Goal: Task Accomplishment & Management: Use online tool/utility

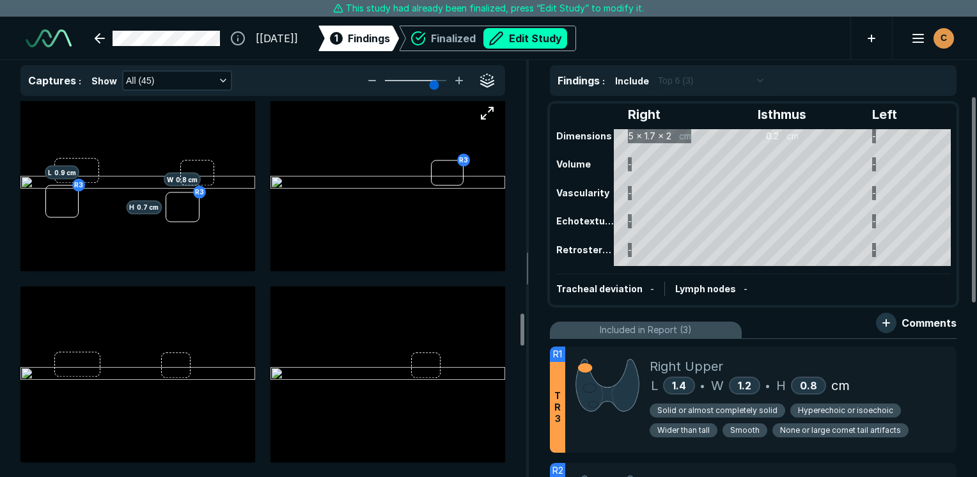
scroll to position [2557, 0]
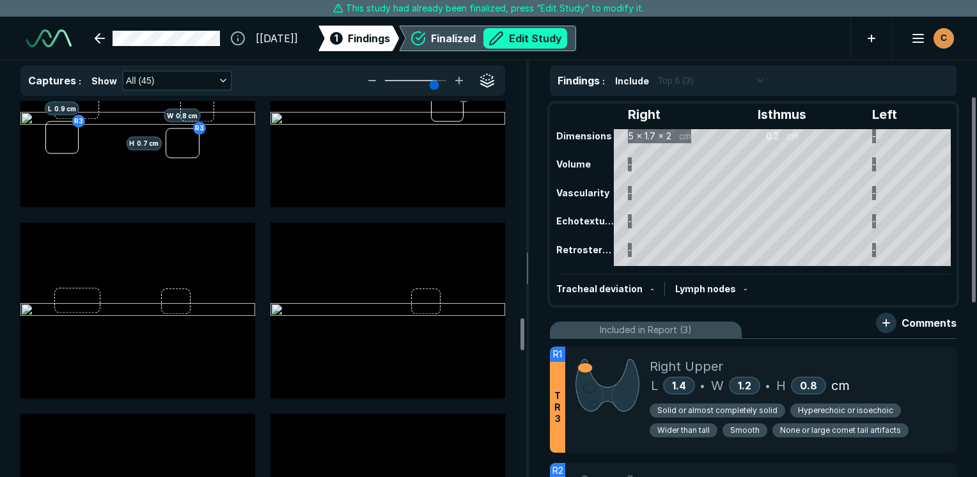
click at [560, 39] on button "Edit Study" at bounding box center [525, 38] width 84 height 20
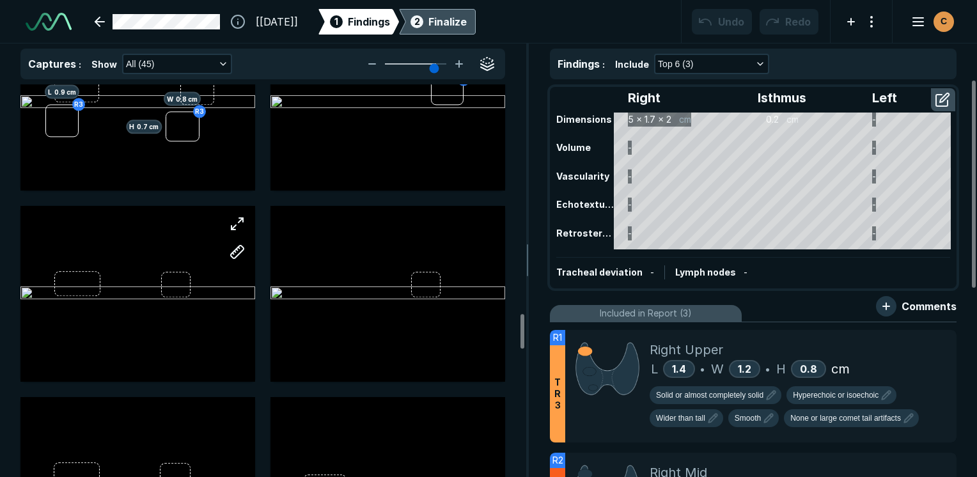
scroll to position [2620, 0]
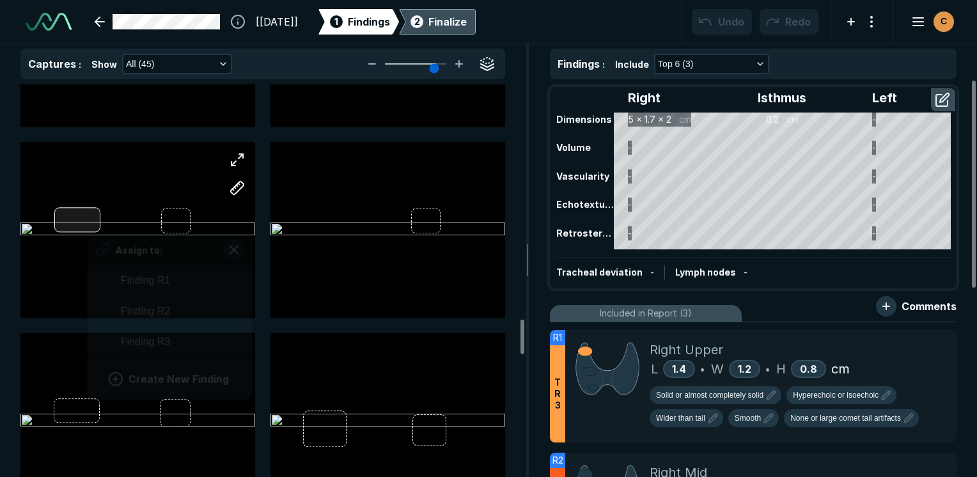
click at [88, 220] on div "Assign to: Finding R1 Finding R2 Finding R3 Create New Finding" at bounding box center [137, 230] width 235 height 176
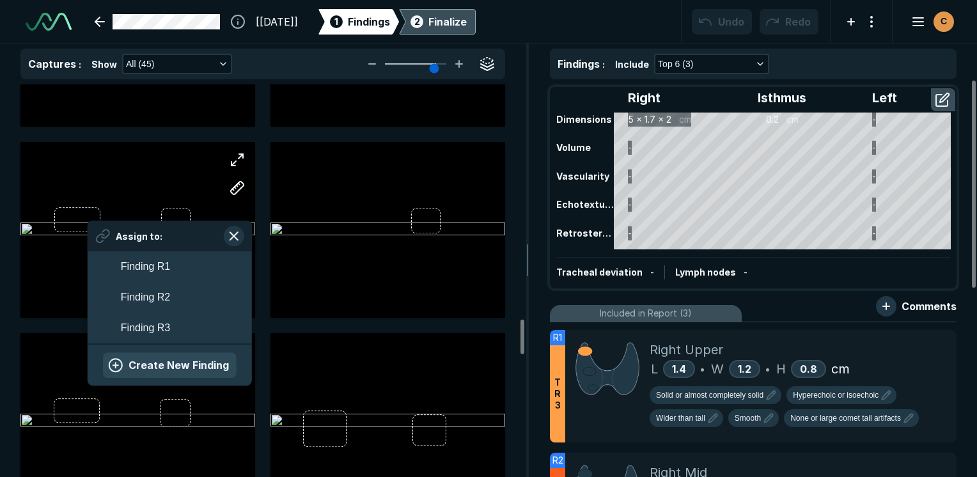
click at [164, 360] on button "Create New Finding" at bounding box center [170, 365] width 134 height 26
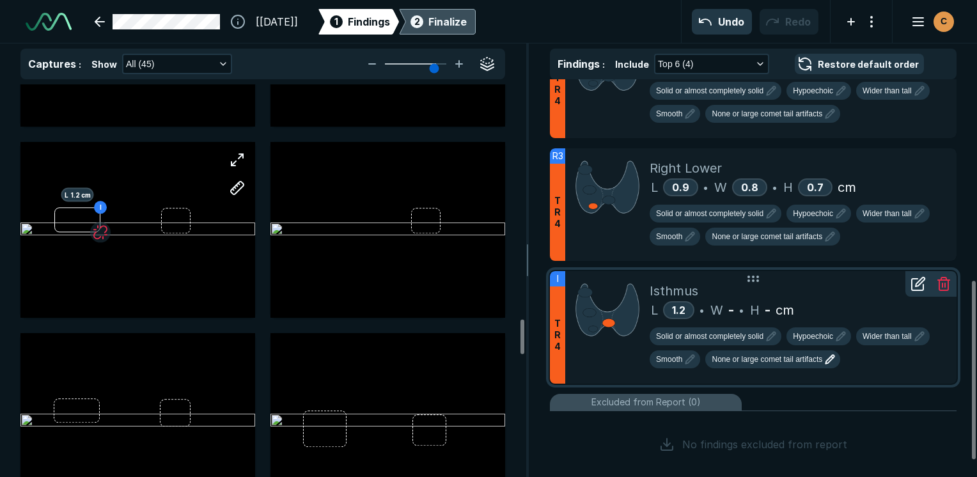
scroll to position [447, 0]
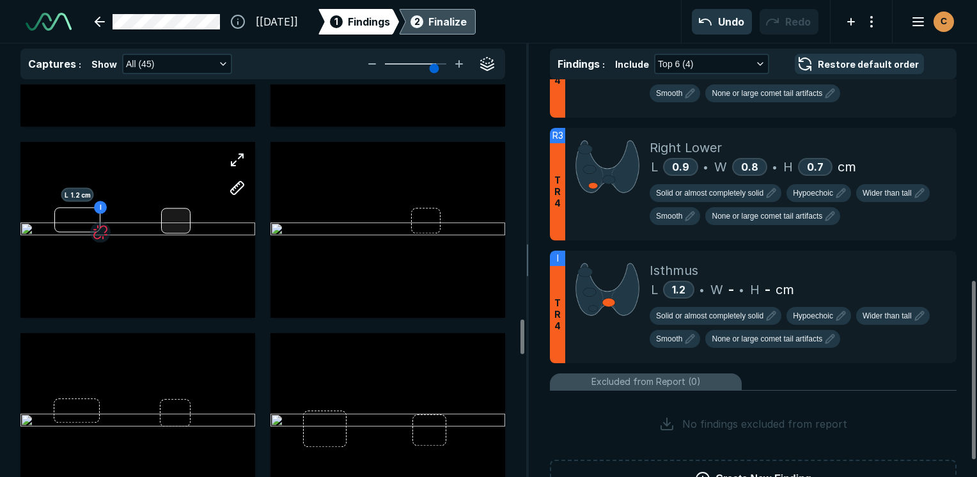
click at [177, 219] on div "I L 1.2 cm" at bounding box center [137, 230] width 235 height 176
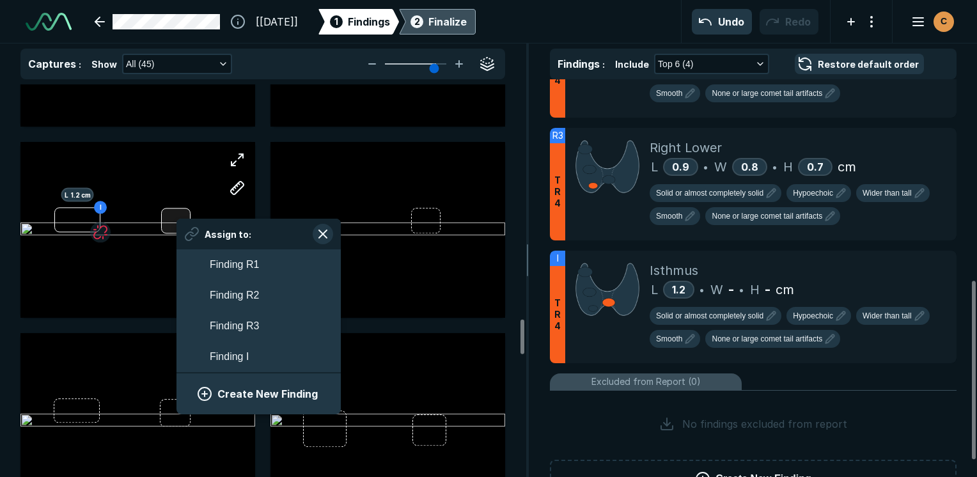
scroll to position [2167, 2370]
click at [243, 359] on span "Finding I" at bounding box center [229, 357] width 39 height 15
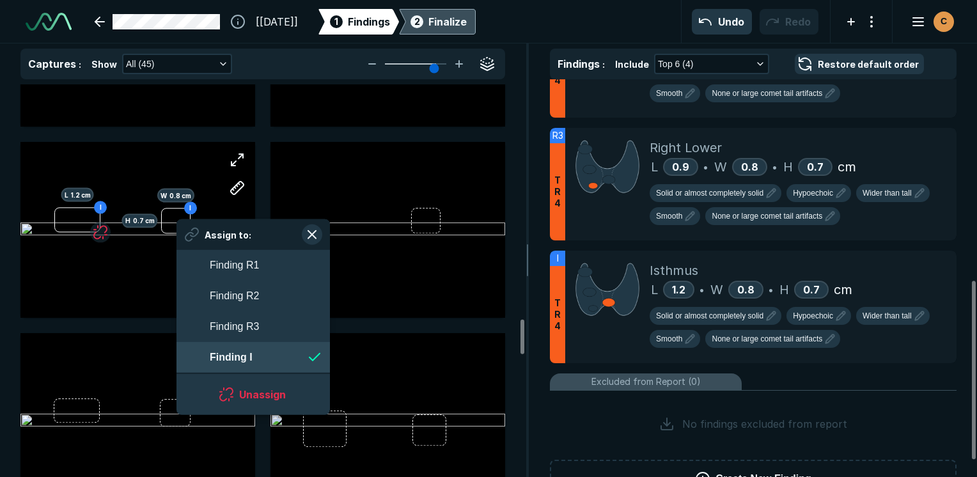
scroll to position [2167, 2332]
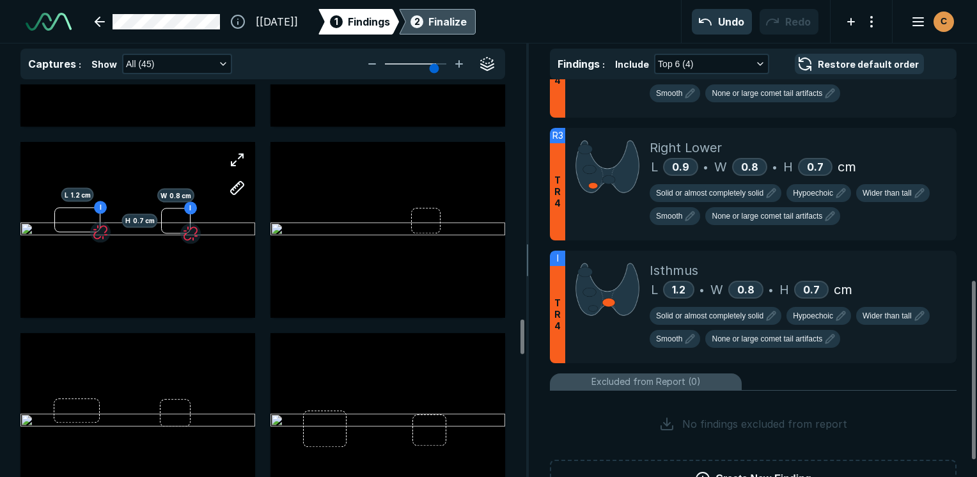
click at [467, 19] on div "Finalize" at bounding box center [447, 21] width 38 height 15
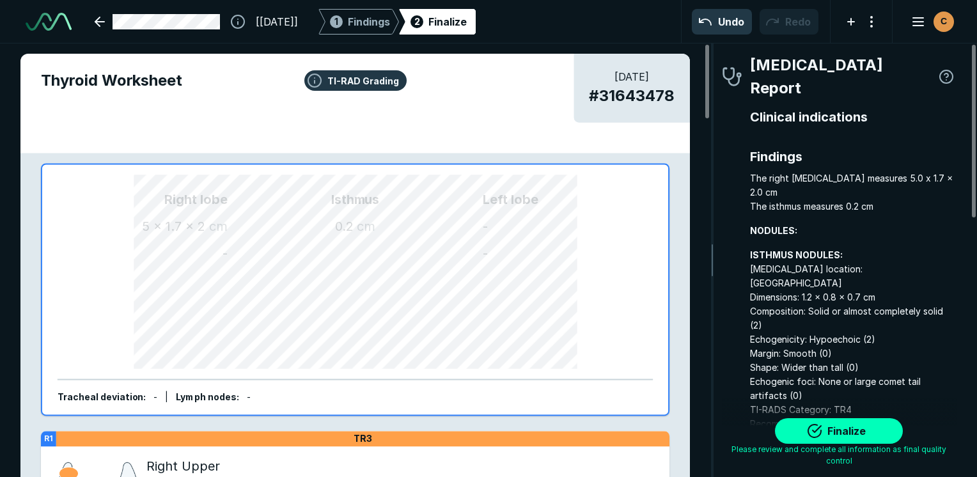
scroll to position [3520, 2677]
click at [847, 435] on button "Finalize" at bounding box center [839, 431] width 128 height 26
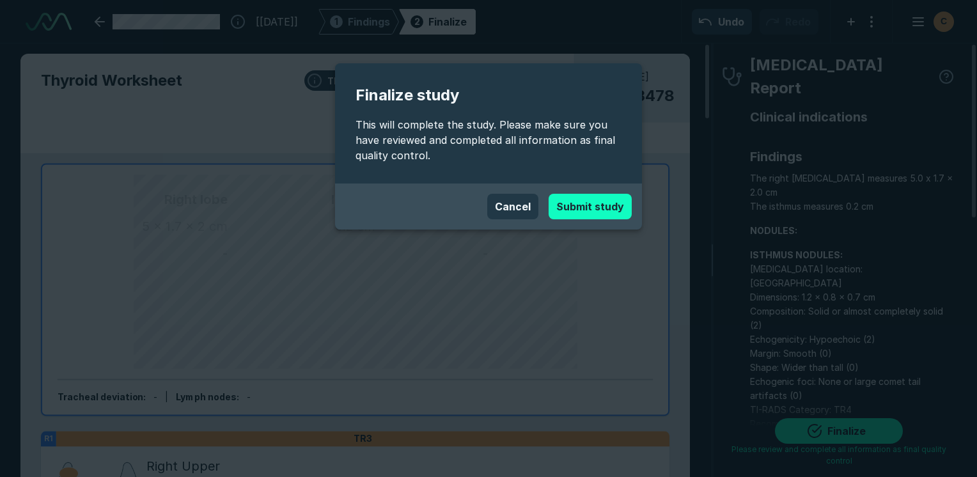
click at [583, 203] on button "Submit study" at bounding box center [589, 207] width 83 height 26
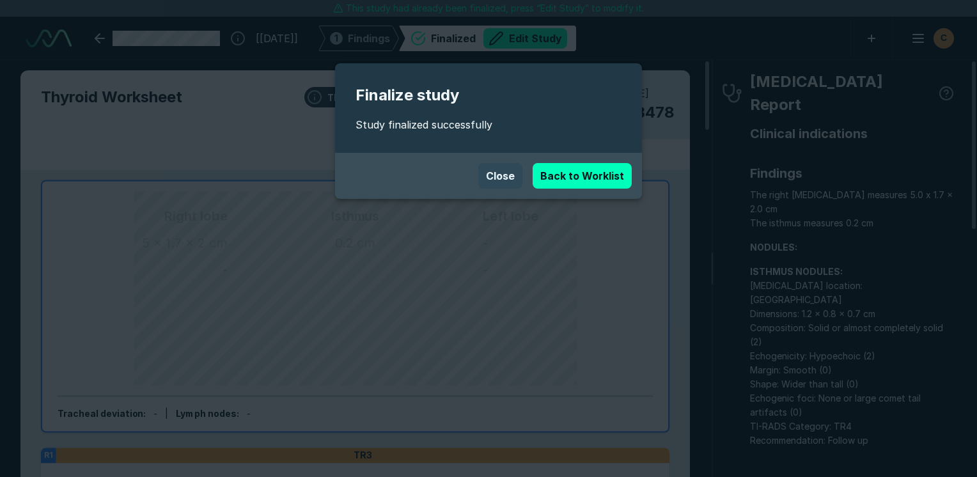
click at [516, 180] on button "Close" at bounding box center [500, 176] width 44 height 26
